Goal: Check status: Check status

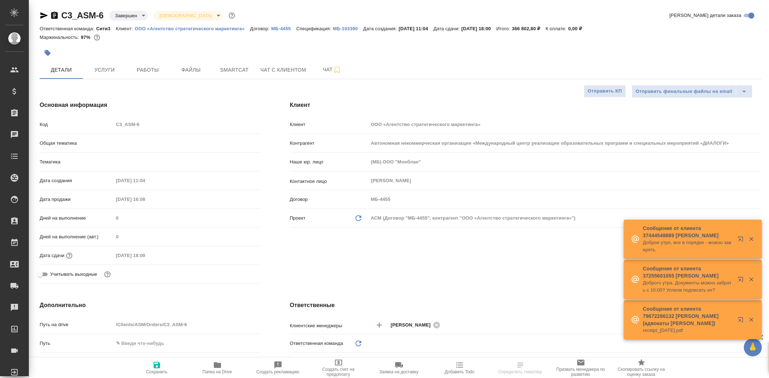
select select "RU"
type input "Федотова Ирина"
type input "Юридический"
type input "Сеитов Павел"
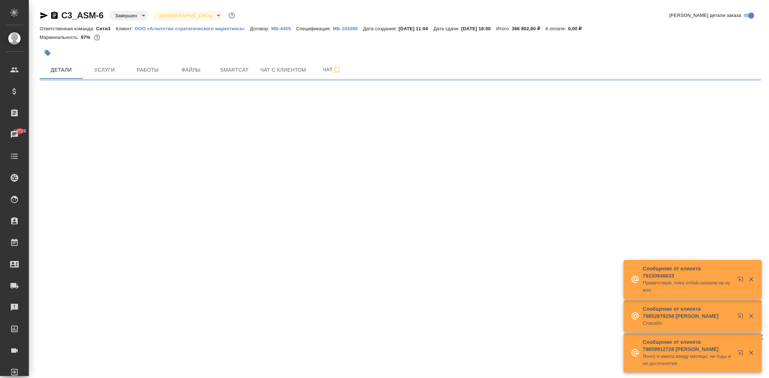
select select "RU"
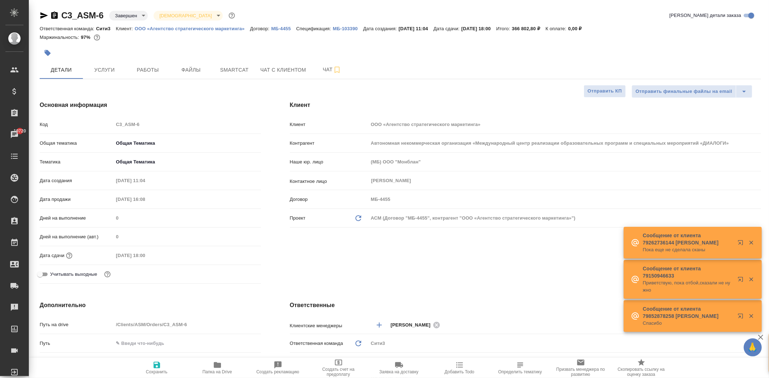
type textarea "x"
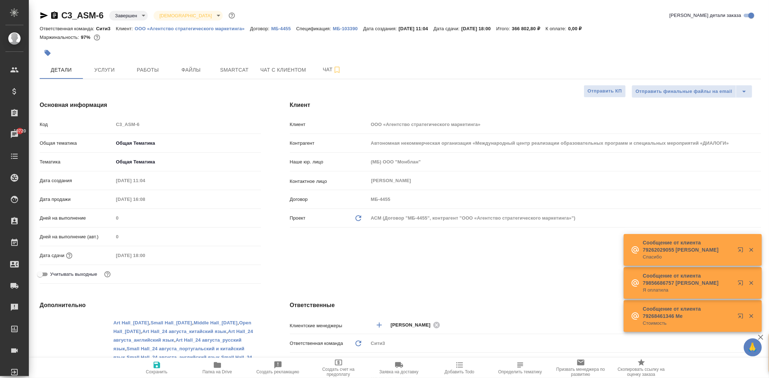
click at [351, 29] on p "МБ-103390" at bounding box center [348, 28] width 30 height 5
type textarea "x"
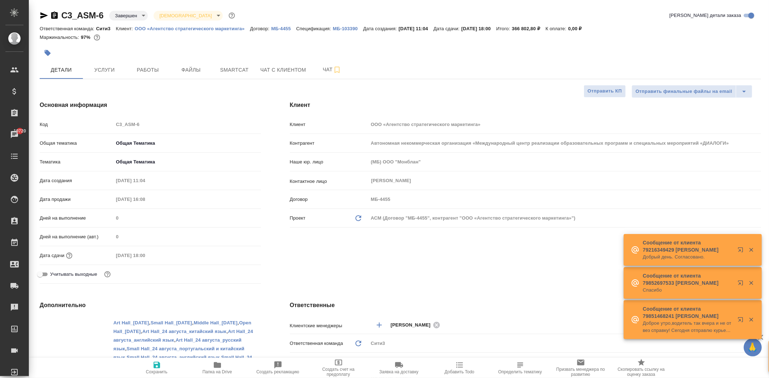
type textarea "x"
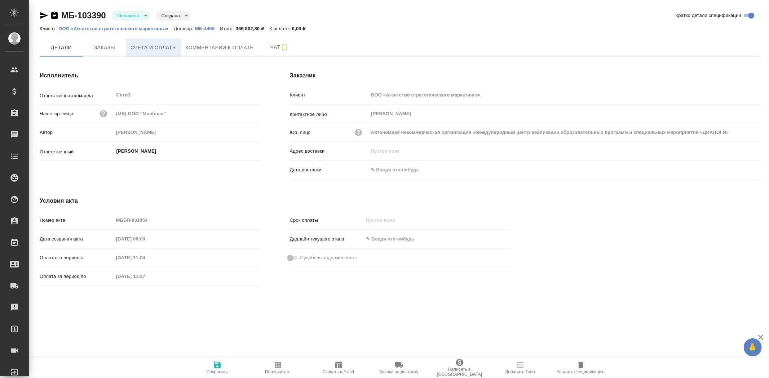
click at [171, 50] on span "Счета и оплаты" at bounding box center [153, 47] width 46 height 9
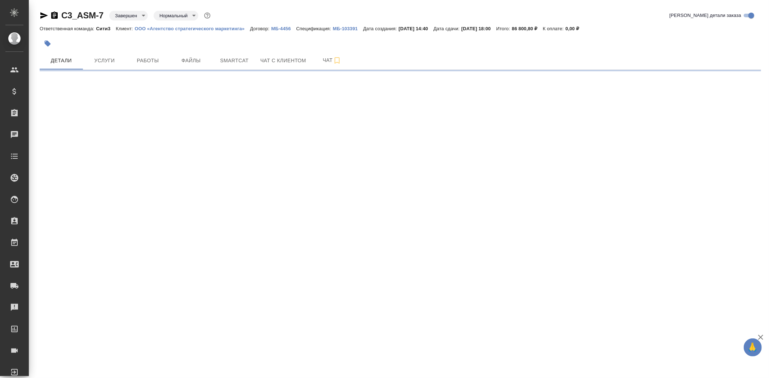
select select "RU"
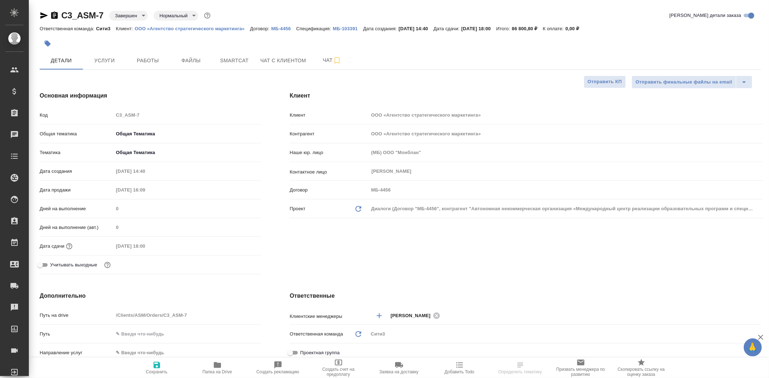
type textarea "x"
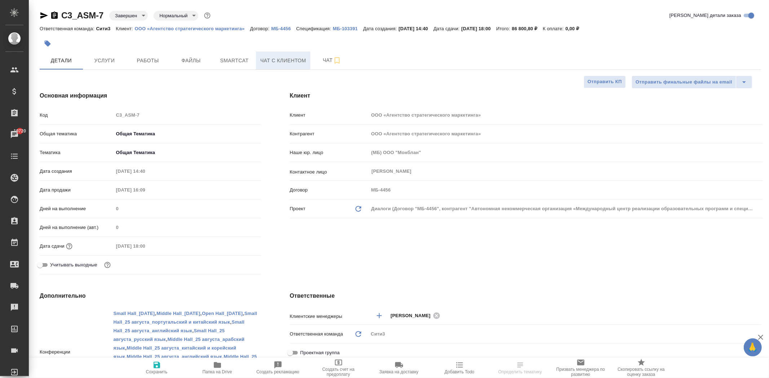
click at [263, 62] on span "Чат с клиентом" at bounding box center [283, 60] width 46 height 9
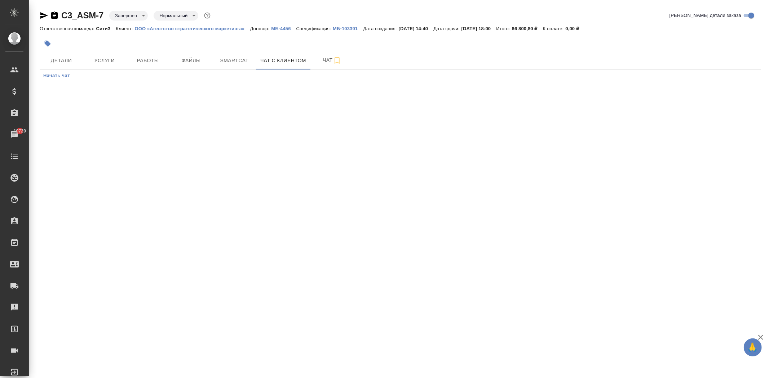
click at [339, 29] on p "МБ-103391" at bounding box center [348, 28] width 30 height 5
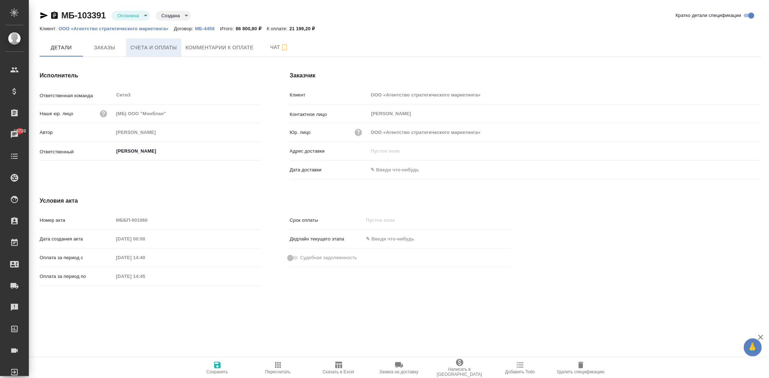
click at [175, 45] on span "Счета и оплаты" at bounding box center [153, 47] width 46 height 9
